Goal: Transaction & Acquisition: Purchase product/service

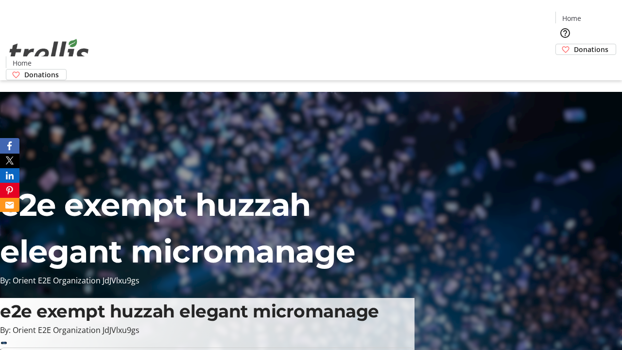
click at [574, 44] on span "Donations" at bounding box center [591, 49] width 35 height 10
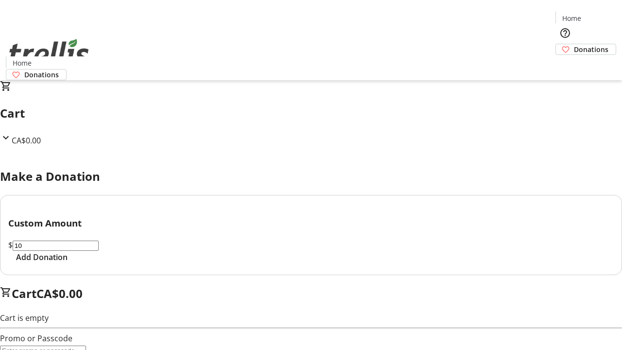
click at [68, 263] on span "Add Donation" at bounding box center [42, 257] width 52 height 12
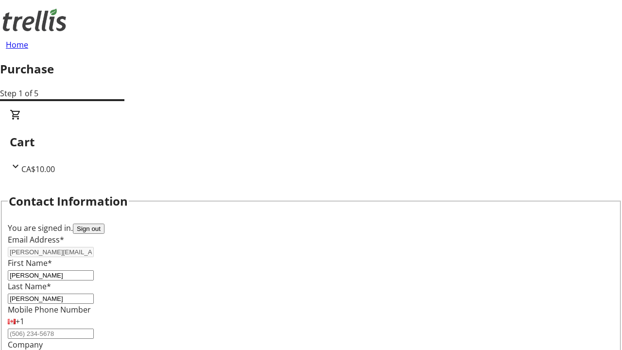
select select "CA"
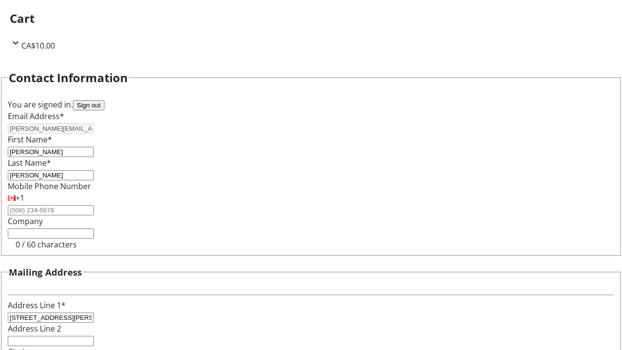
select select "BC"
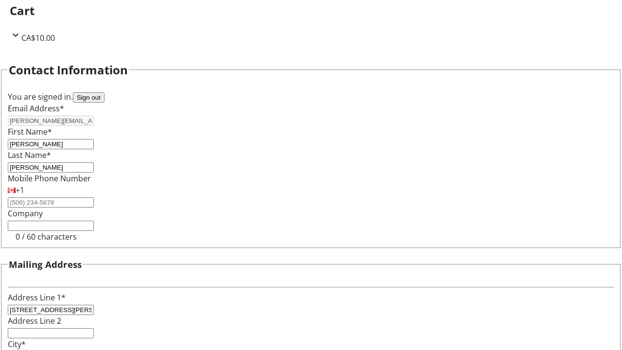
type input "Kelowna"
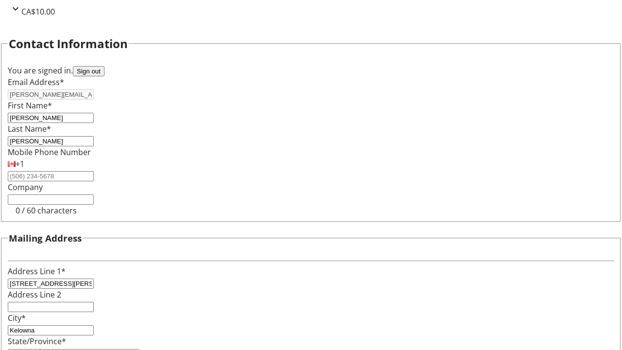
type input "V1Y 0C2"
